Goal: Find specific page/section: Find specific page/section

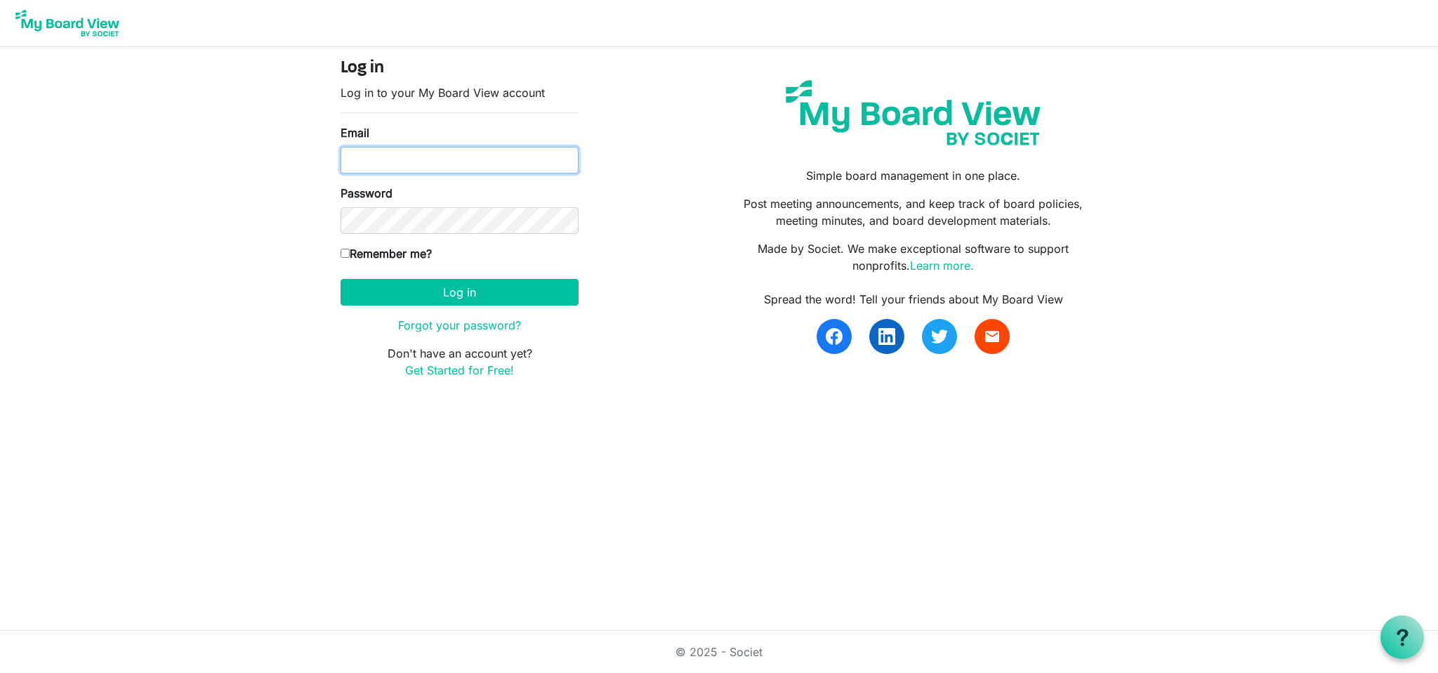
type input "mschmidt160@gmail.com"
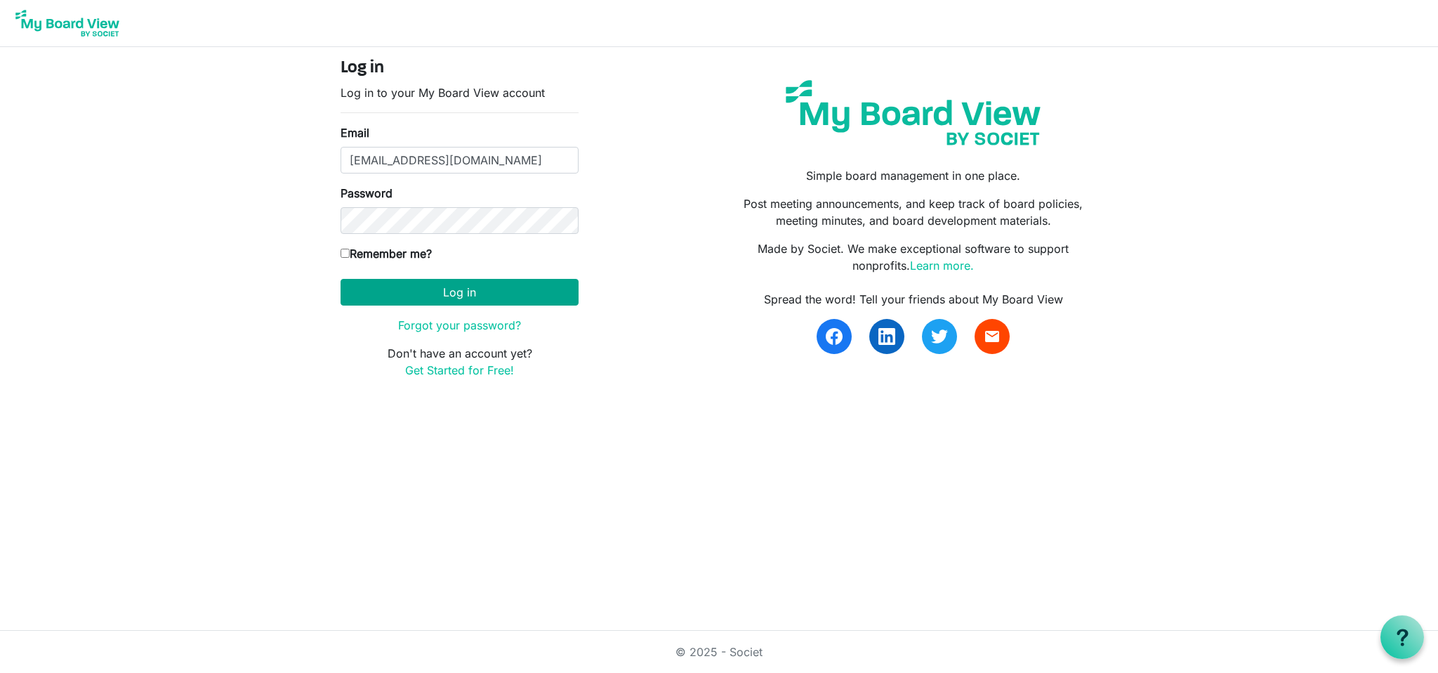
click at [465, 291] on button "Log in" at bounding box center [460, 292] width 238 height 27
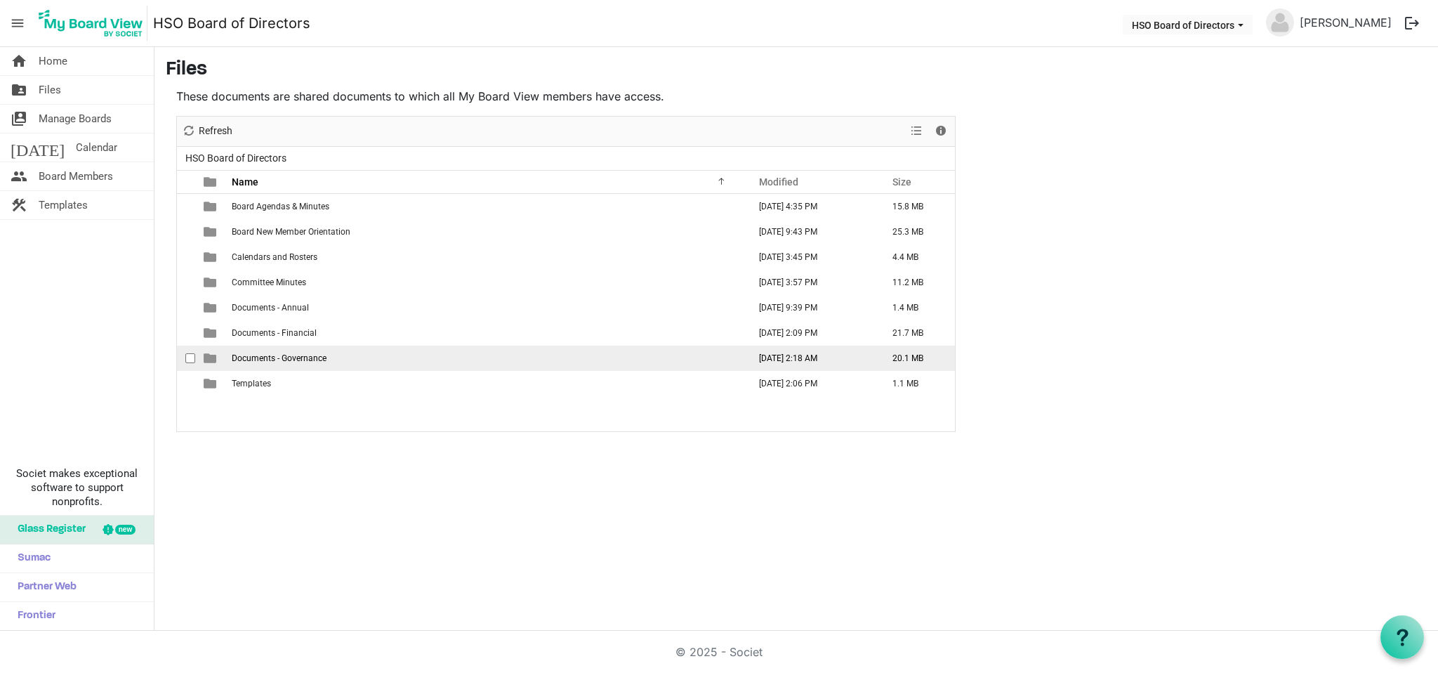
click at [310, 359] on span "Documents - Governance" at bounding box center [279, 358] width 95 height 10
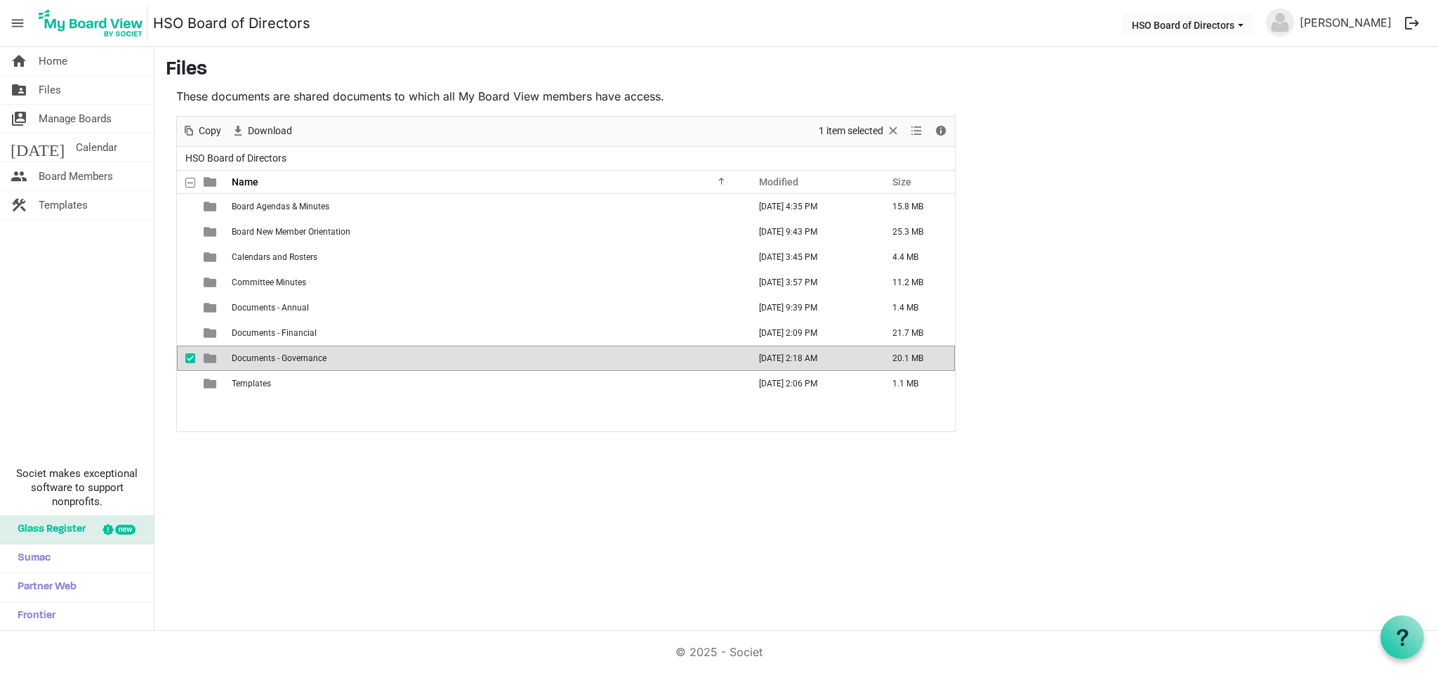
click at [206, 355] on span "is template cell column header type" at bounding box center [210, 358] width 13 height 13
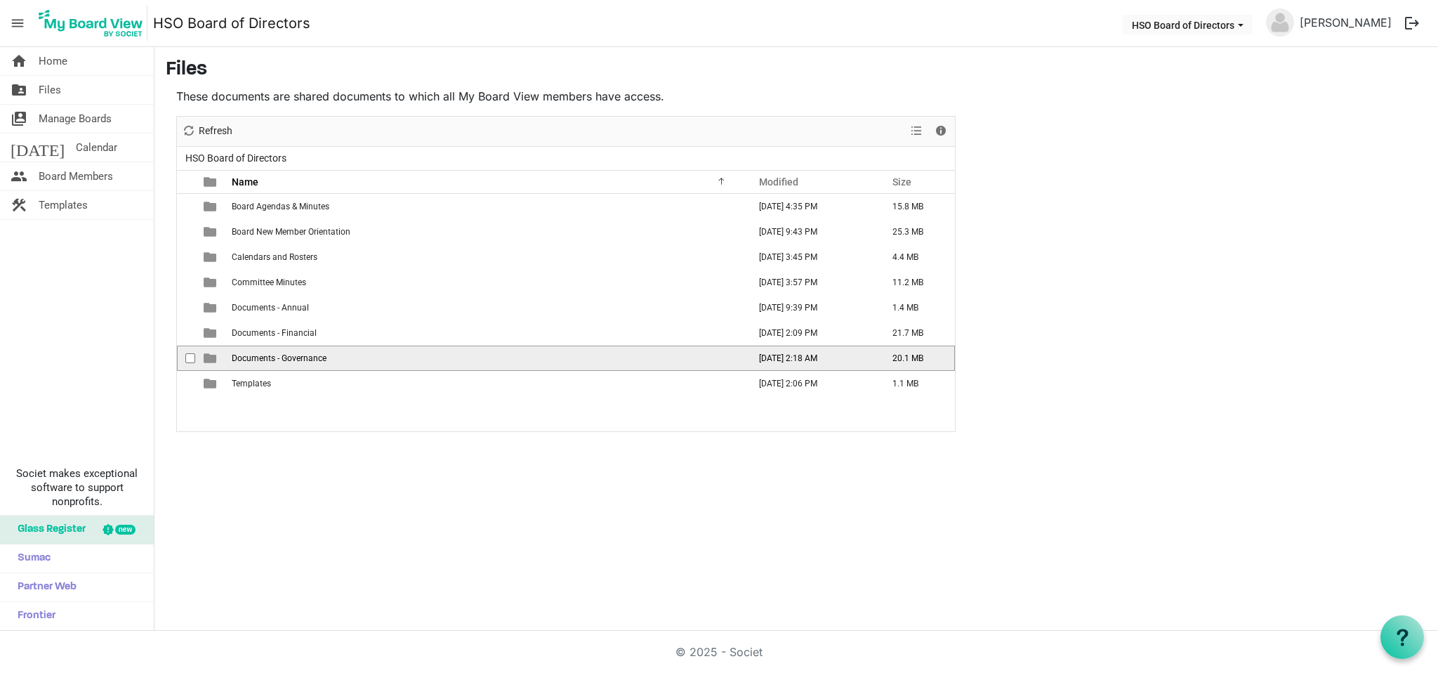
click at [192, 355] on span "checkbox" at bounding box center [190, 358] width 10 height 10
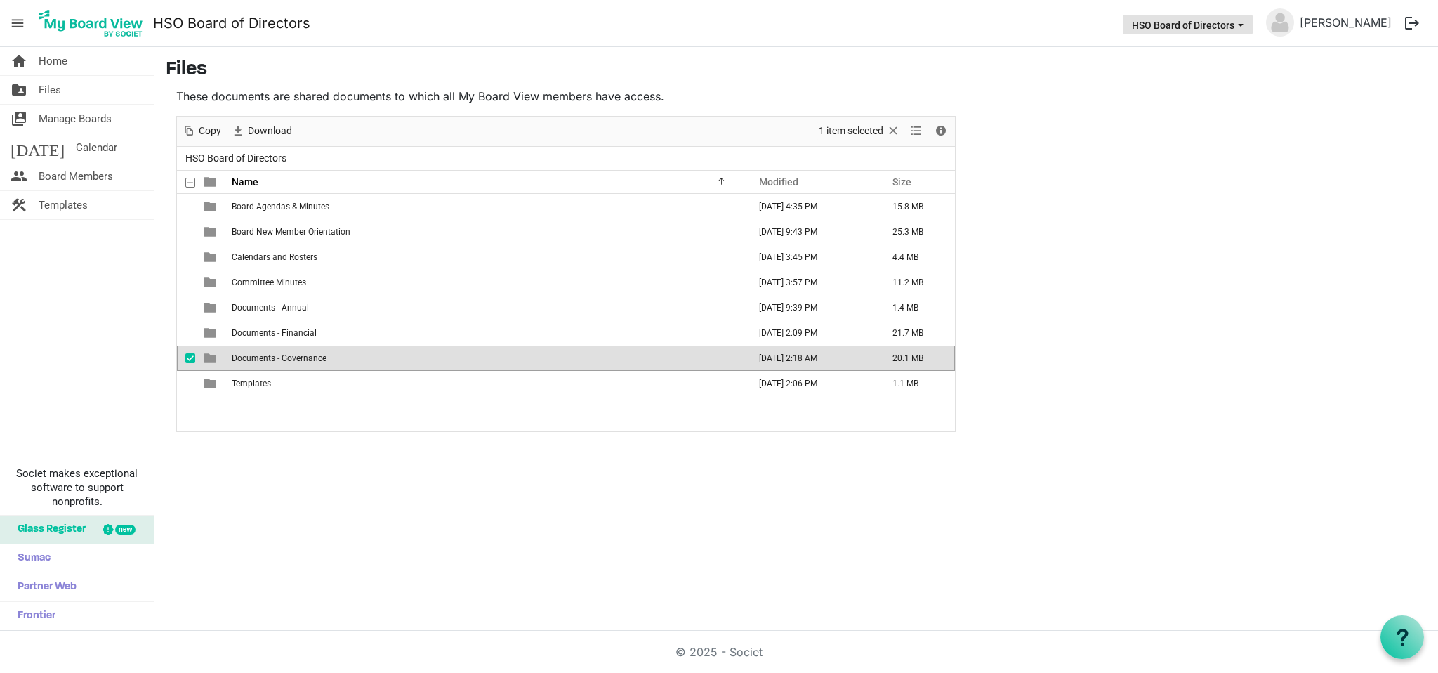
click at [1246, 25] on span "HSO Board of Directors dropdownbutton" at bounding box center [1240, 25] width 13 height 6
drag, startPoint x: 1276, startPoint y: 122, endPoint x: 1283, endPoint y: 112, distance: 11.7
click at [1276, 121] on main "Files These documents are shared documents to which all My Board View members h…" at bounding box center [796, 245] width 1284 height 396
click at [211, 356] on span "is template cell column header type" at bounding box center [210, 358] width 13 height 13
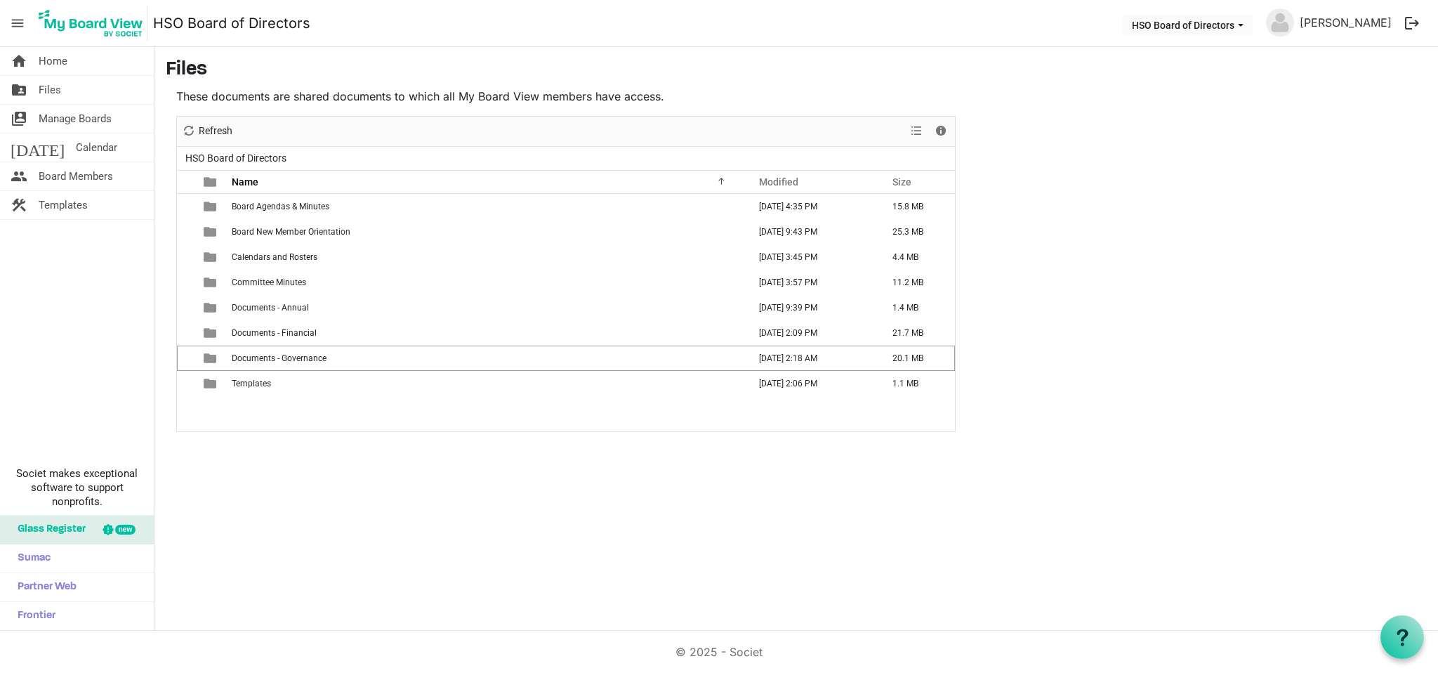
click at [211, 356] on span "is template cell column header type" at bounding box center [210, 358] width 13 height 13
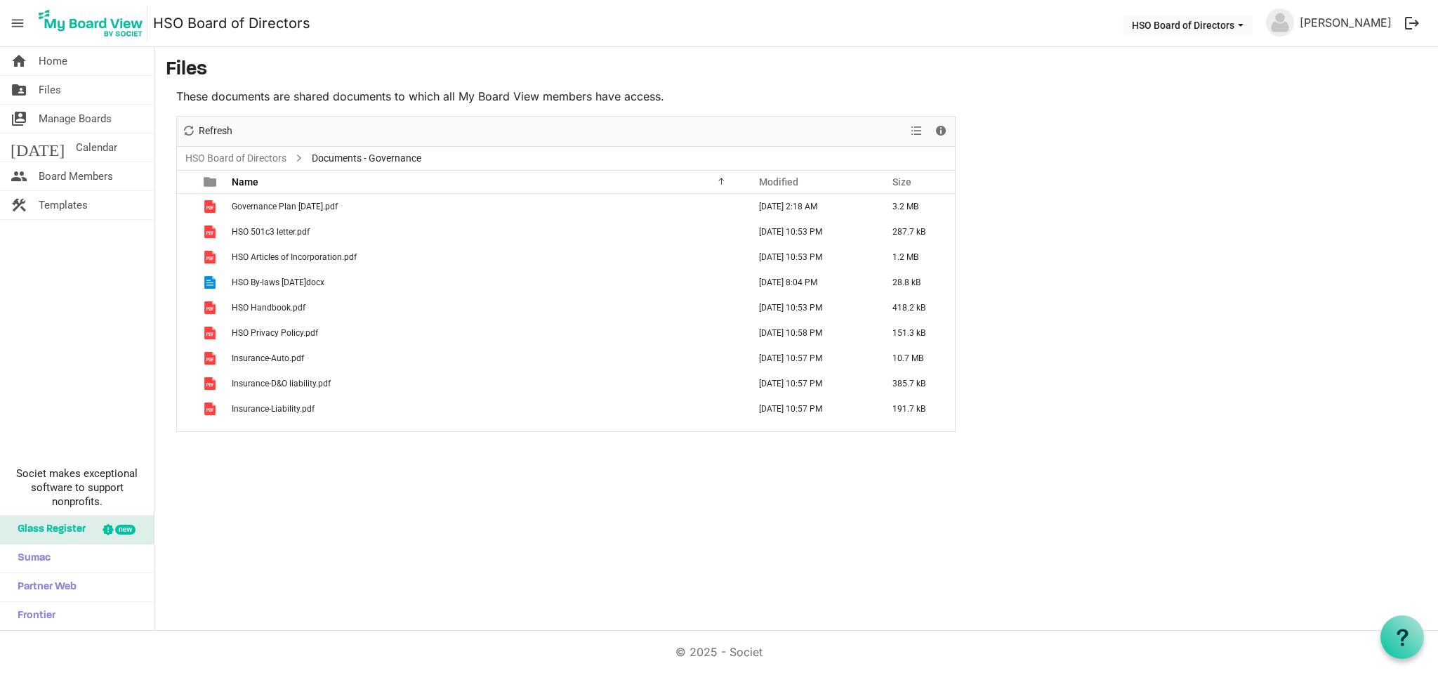
click at [337, 156] on span "Documents - Governance" at bounding box center [366, 159] width 115 height 18
click at [326, 155] on span "Documents - Governance" at bounding box center [366, 159] width 115 height 18
